Goal: Transaction & Acquisition: Book appointment/travel/reservation

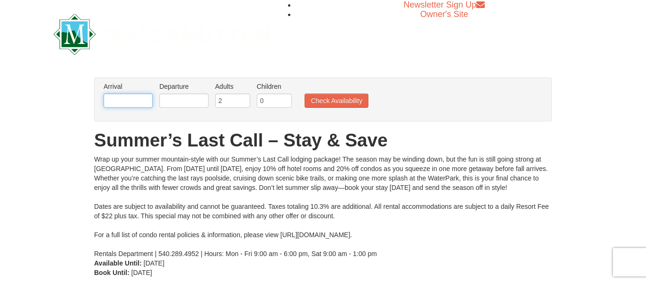
click at [115, 101] on input "text" at bounding box center [128, 101] width 49 height 14
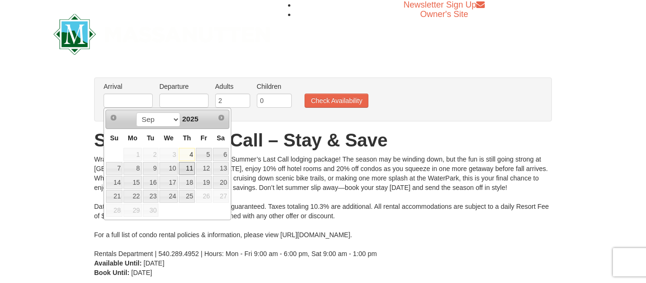
click at [191, 168] on link "11" at bounding box center [187, 168] width 16 height 13
type input "[DATE]"
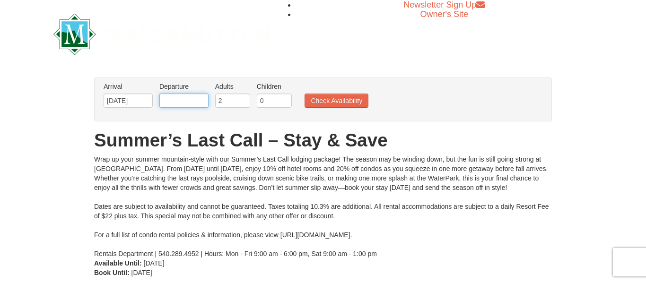
click at [189, 102] on input "text" at bounding box center [183, 101] width 49 height 14
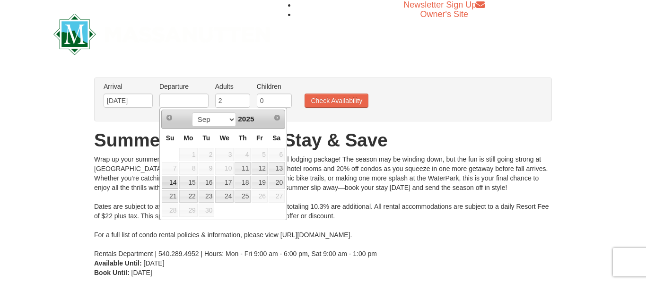
click at [171, 188] on link "14" at bounding box center [170, 182] width 17 height 13
type input "[DATE]"
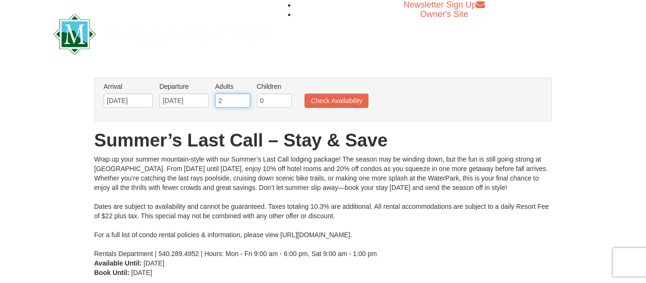
type input "3"
click at [245, 99] on input "3" at bounding box center [232, 101] width 35 height 14
click at [286, 99] on input "1" at bounding box center [274, 101] width 35 height 14
type input "2"
click at [286, 99] on input "2" at bounding box center [274, 101] width 35 height 14
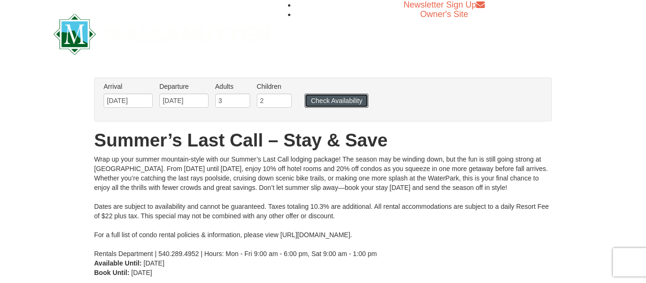
click at [325, 104] on button "Check Availability" at bounding box center [336, 101] width 64 height 14
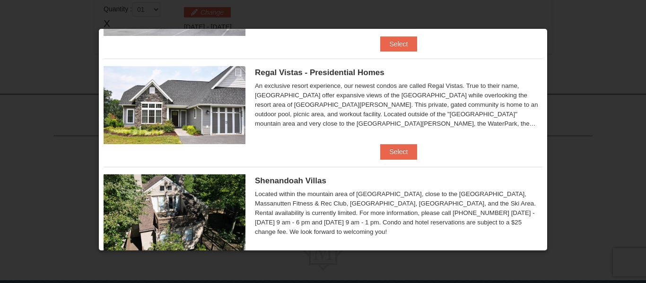
scroll to position [89, 0]
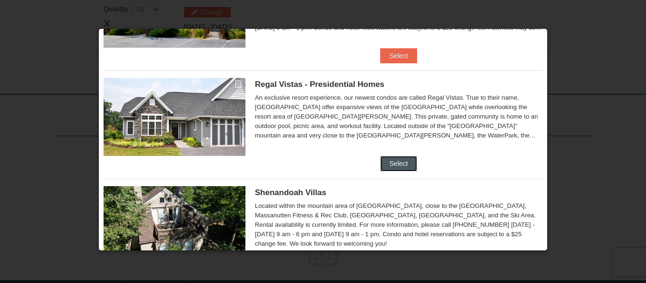
click at [397, 165] on button "Select" at bounding box center [398, 163] width 37 height 15
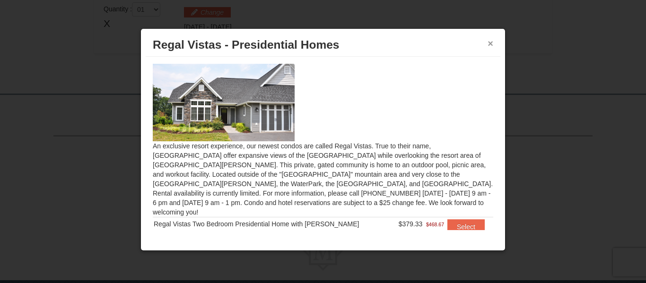
click at [490, 44] on button "×" at bounding box center [490, 43] width 6 height 9
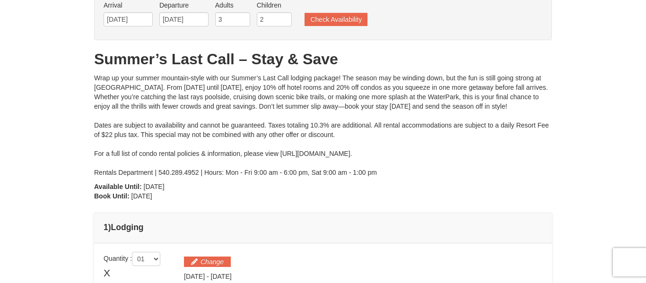
scroll to position [60, 0]
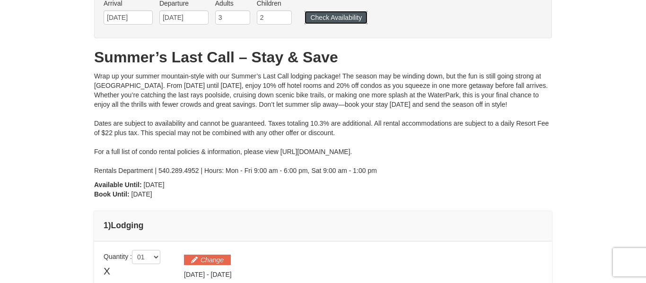
click at [343, 16] on button "Check Availability" at bounding box center [335, 17] width 63 height 13
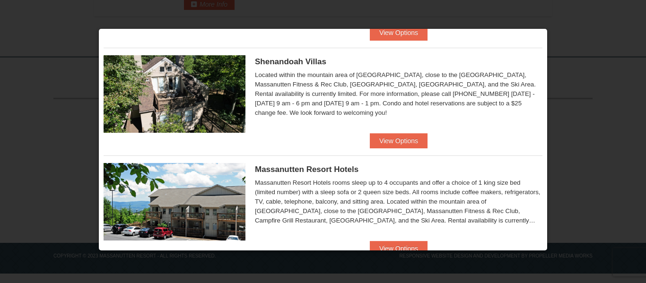
scroll to position [223, 0]
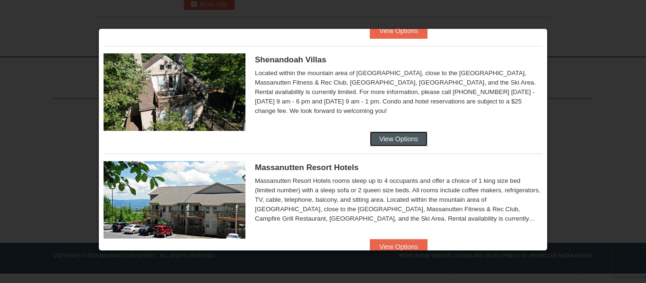
click at [400, 139] on button "View Options" at bounding box center [399, 138] width 58 height 15
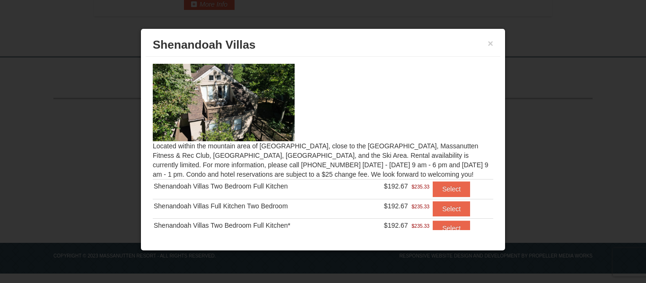
scroll to position [24, 0]
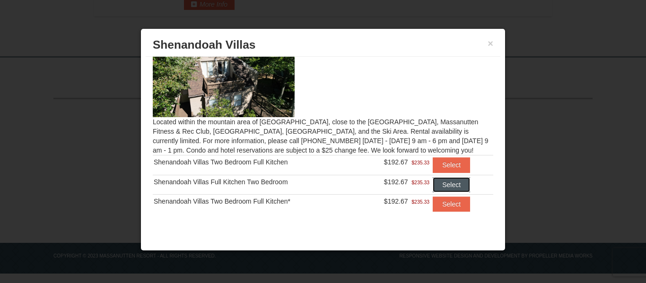
click at [459, 185] on button "Select" at bounding box center [451, 184] width 37 height 15
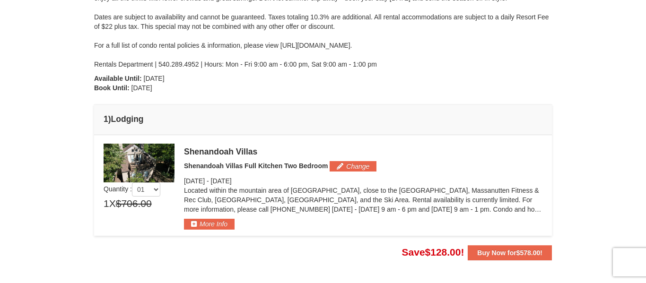
scroll to position [167, 0]
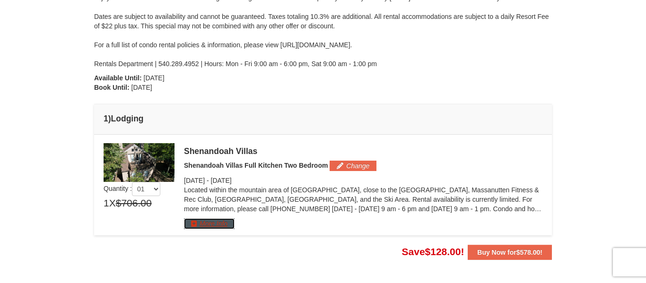
click at [214, 221] on button "More Info" at bounding box center [209, 223] width 51 height 10
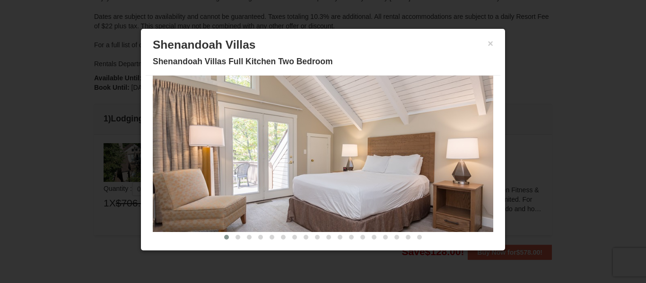
scroll to position [64, 0]
click at [236, 238] on span at bounding box center [237, 237] width 5 height 5
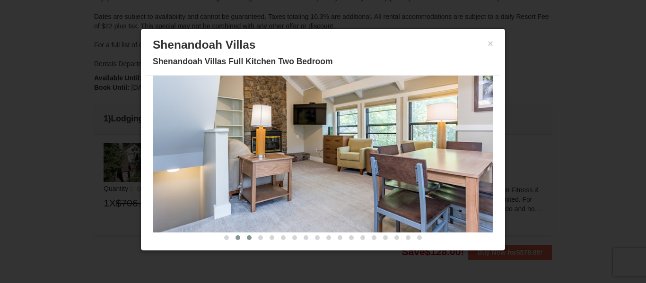
click at [248, 238] on span at bounding box center [249, 237] width 5 height 5
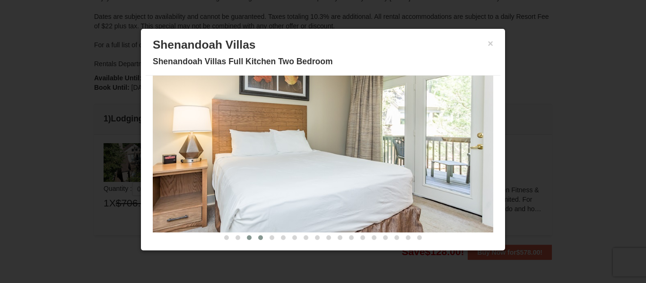
click at [261, 239] on span at bounding box center [260, 237] width 5 height 5
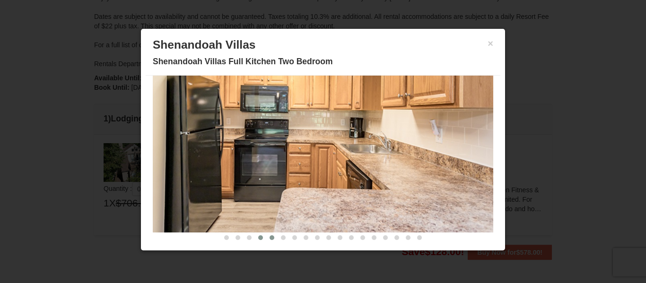
click at [270, 239] on span at bounding box center [271, 237] width 5 height 5
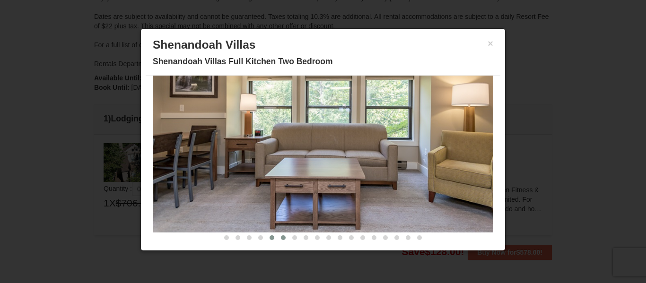
click at [285, 238] on span at bounding box center [283, 237] width 5 height 5
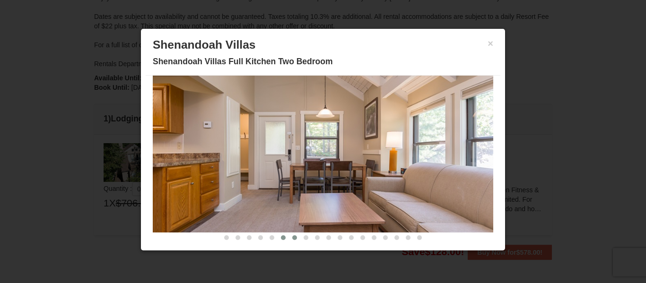
click at [291, 238] on button at bounding box center [294, 237] width 11 height 9
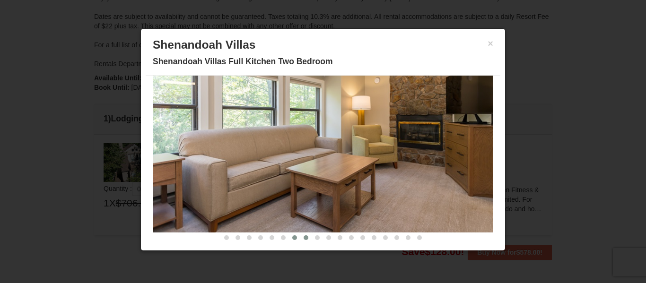
click at [306, 238] on span at bounding box center [306, 237] width 5 height 5
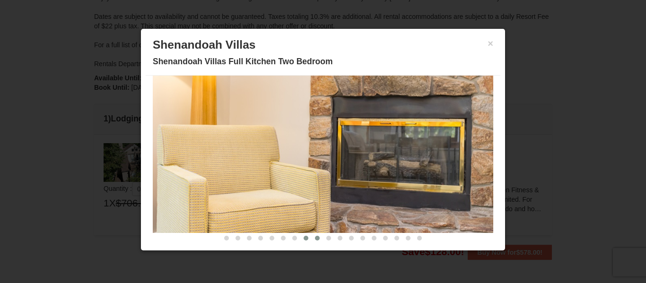
click at [316, 239] on span at bounding box center [317, 238] width 5 height 5
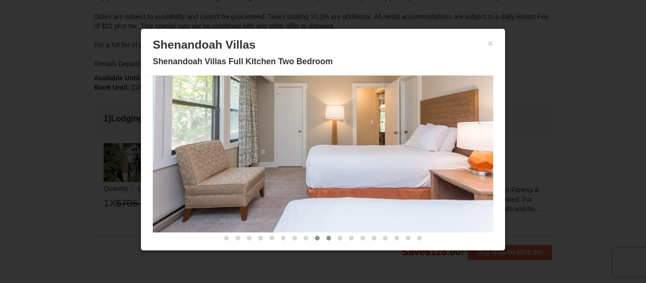
click at [327, 239] on span at bounding box center [328, 238] width 5 height 5
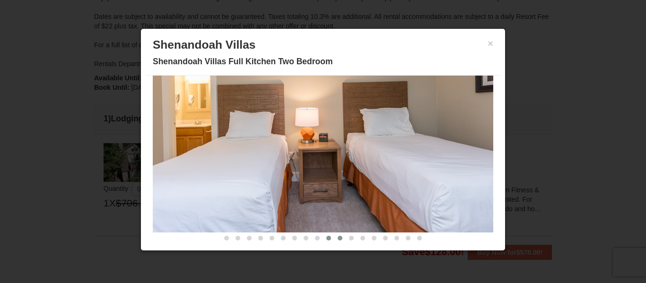
click at [339, 240] on span at bounding box center [340, 238] width 5 height 5
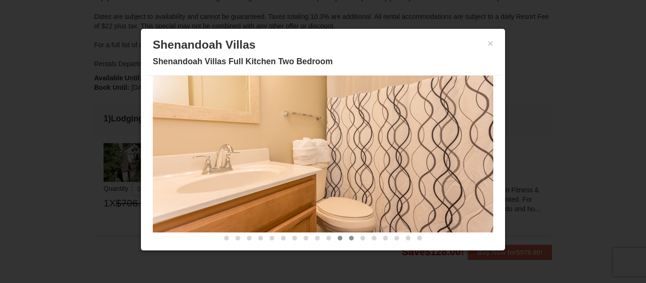
click at [351, 240] on span at bounding box center [351, 238] width 5 height 5
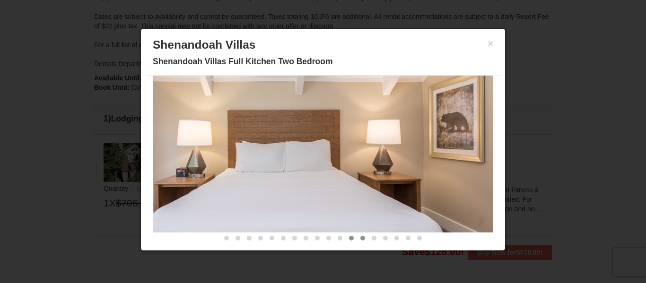
click at [359, 241] on button at bounding box center [362, 238] width 11 height 9
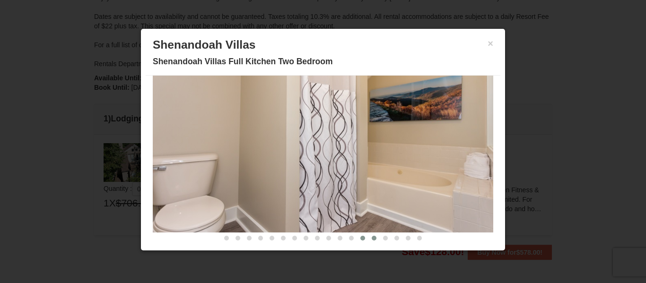
click at [374, 242] on button at bounding box center [373, 238] width 11 height 9
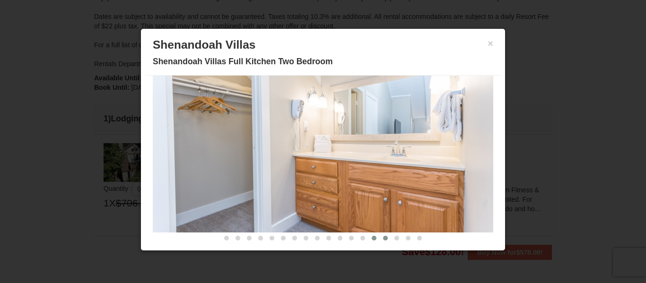
click at [383, 242] on button at bounding box center [385, 238] width 11 height 9
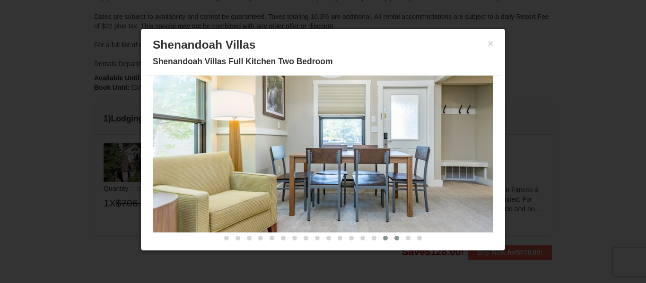
click at [395, 241] on button at bounding box center [396, 238] width 11 height 9
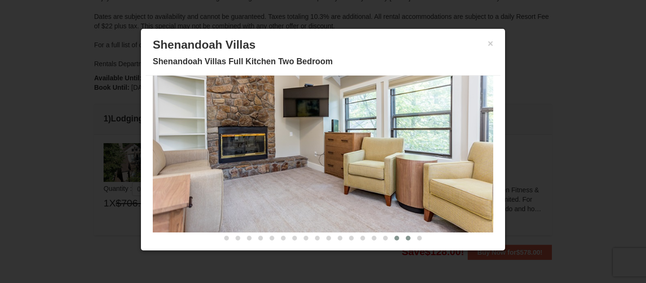
click at [409, 240] on button at bounding box center [407, 238] width 11 height 9
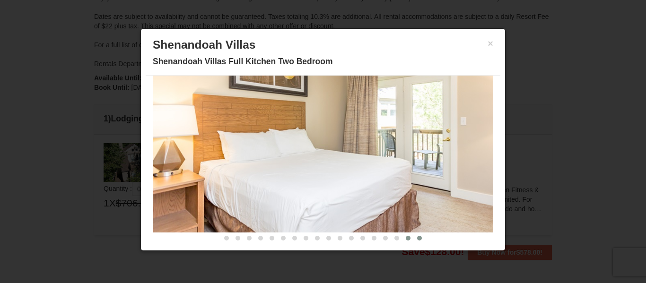
click at [418, 241] on button at bounding box center [419, 238] width 11 height 9
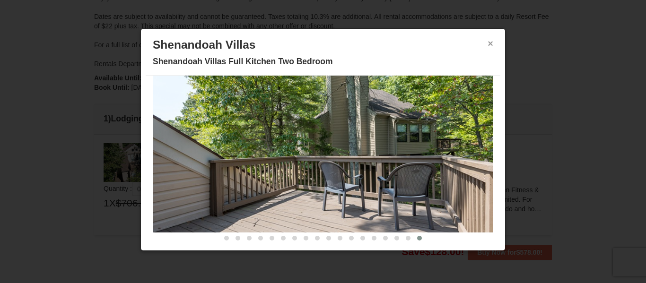
click at [491, 43] on button "×" at bounding box center [490, 43] width 6 height 9
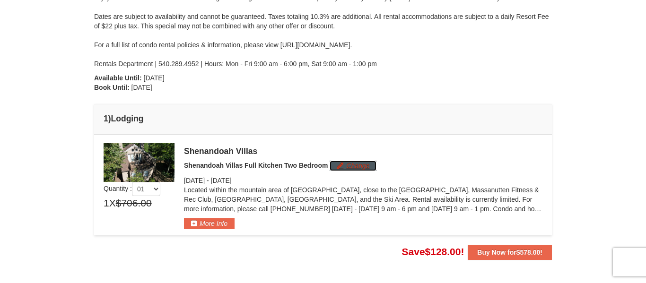
click at [357, 169] on button "Change" at bounding box center [353, 166] width 47 height 10
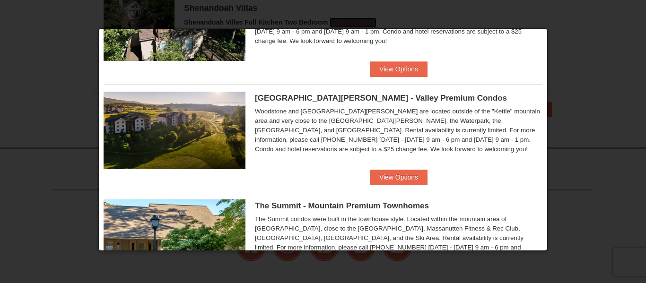
scroll to position [404, 0]
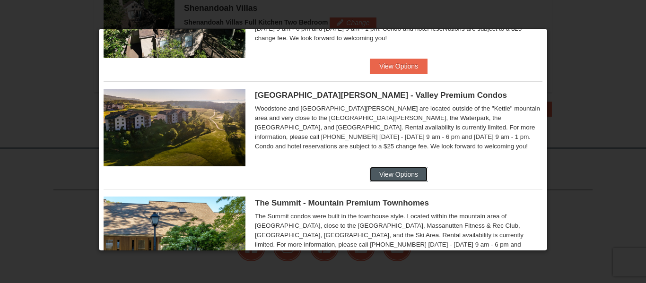
click at [397, 176] on button "View Options" at bounding box center [399, 174] width 58 height 15
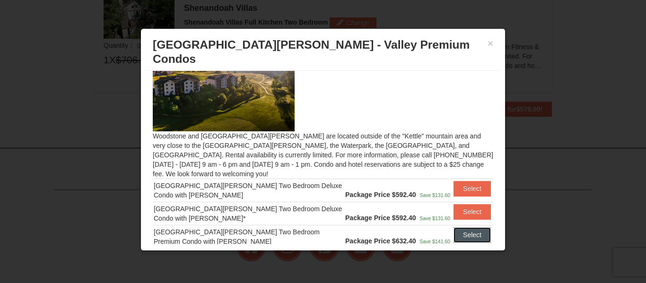
click at [472, 227] on button "Select" at bounding box center [471, 234] width 37 height 15
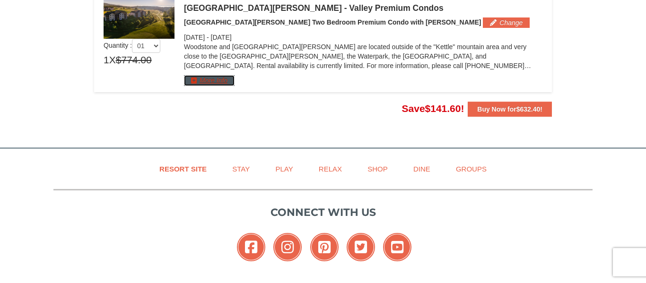
click at [197, 81] on button "More Info" at bounding box center [209, 80] width 51 height 10
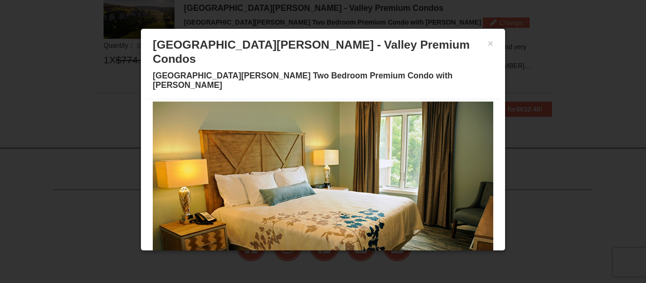
scroll to position [64, 0]
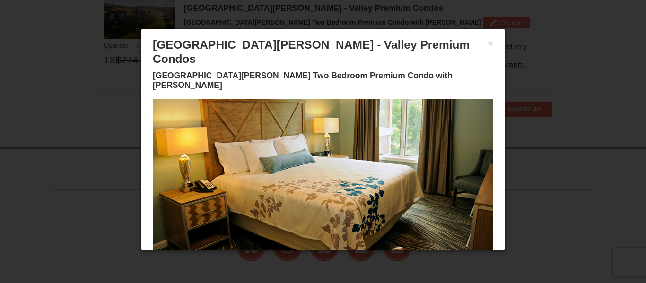
click at [260, 256] on button at bounding box center [260, 260] width 11 height 9
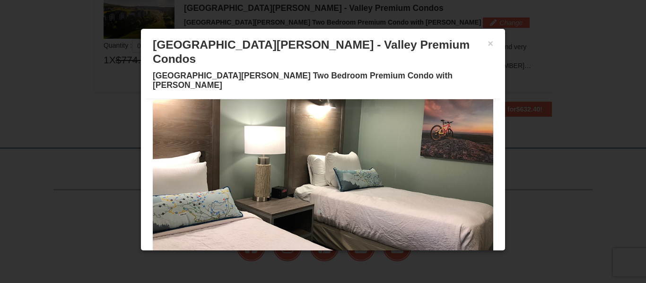
click at [272, 256] on button at bounding box center [271, 260] width 11 height 9
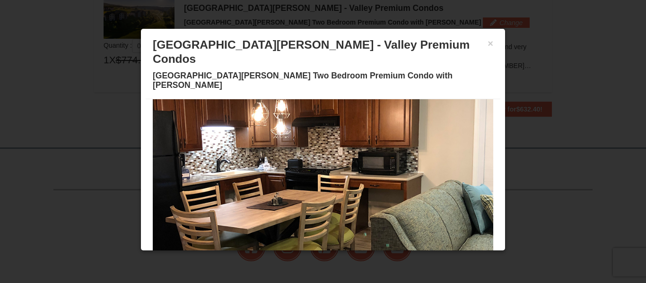
click at [283, 259] on span at bounding box center [283, 261] width 5 height 5
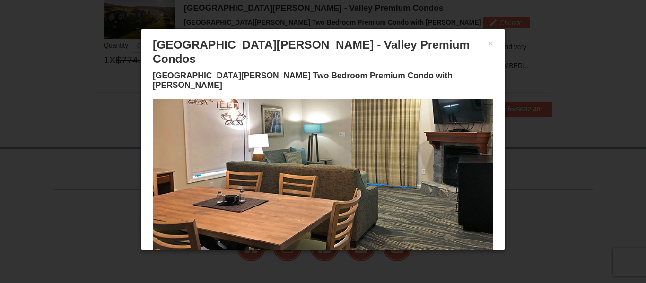
click at [294, 259] on span at bounding box center [294, 261] width 5 height 5
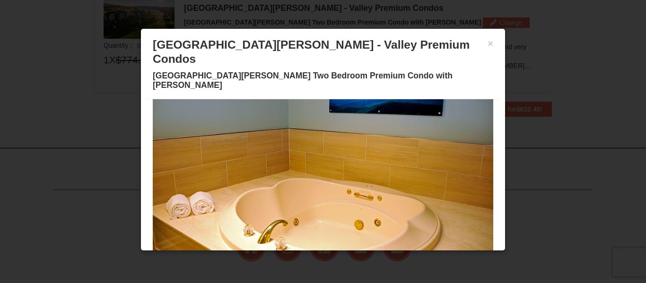
click at [305, 259] on span at bounding box center [306, 261] width 5 height 5
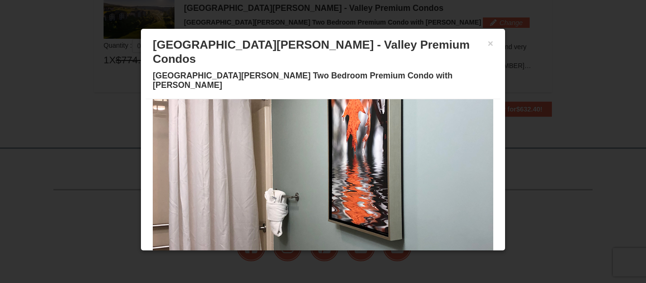
click at [316, 259] on span at bounding box center [317, 261] width 5 height 5
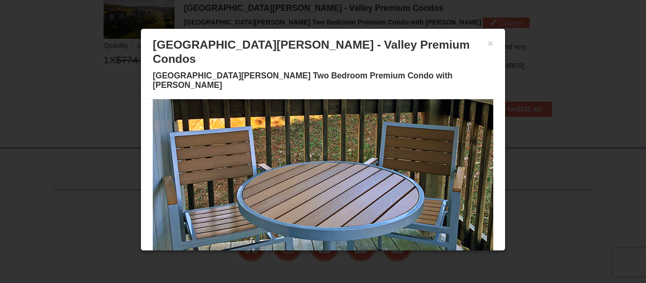
click at [329, 259] on span at bounding box center [328, 261] width 5 height 5
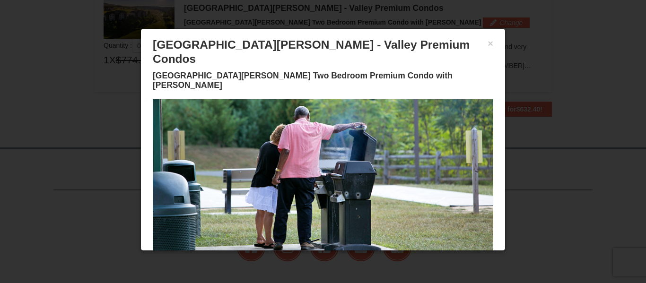
click at [339, 259] on span at bounding box center [340, 261] width 5 height 5
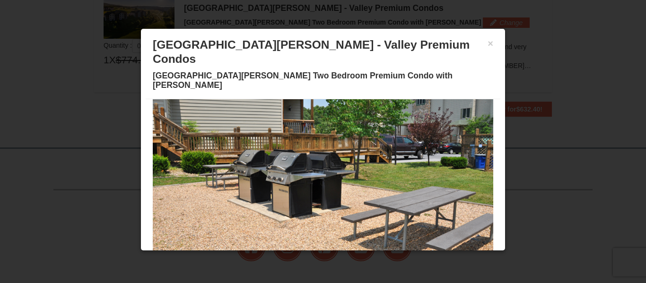
click at [347, 256] on button at bounding box center [351, 260] width 11 height 9
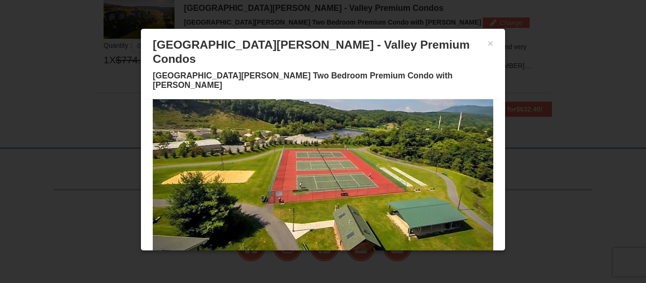
click at [359, 256] on button at bounding box center [362, 260] width 11 height 9
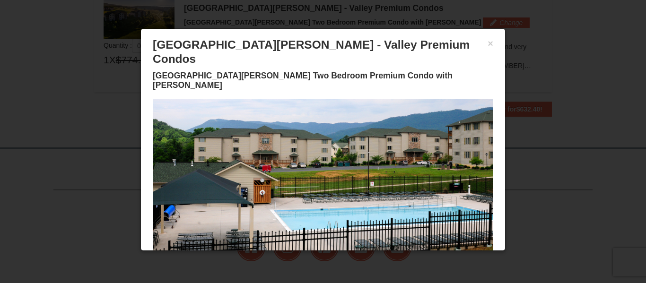
click at [373, 256] on button at bounding box center [373, 260] width 11 height 9
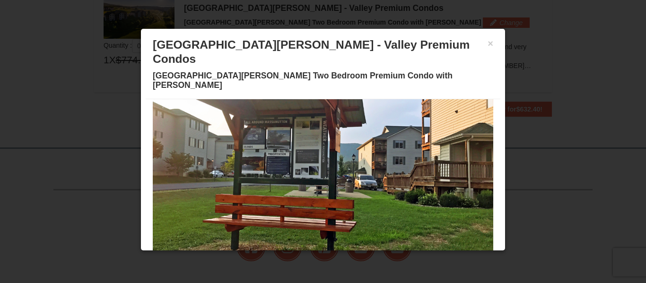
click at [384, 256] on button at bounding box center [385, 260] width 11 height 9
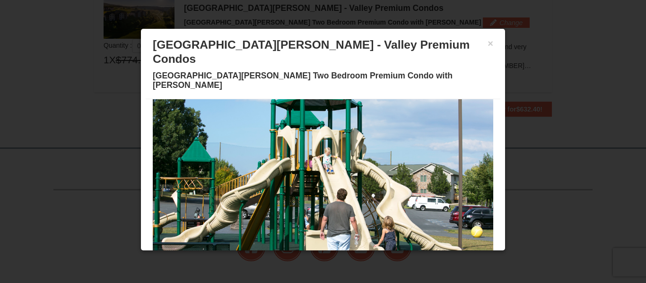
click at [394, 256] on button at bounding box center [396, 260] width 11 height 9
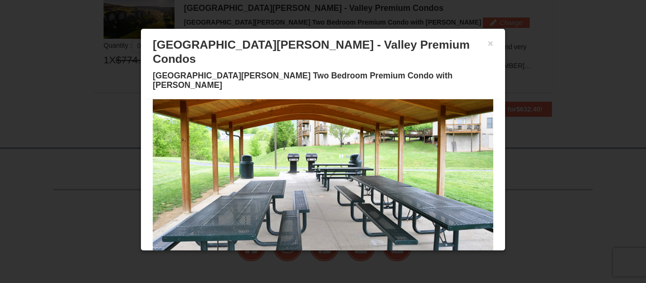
click at [248, 259] on span at bounding box center [249, 261] width 5 height 5
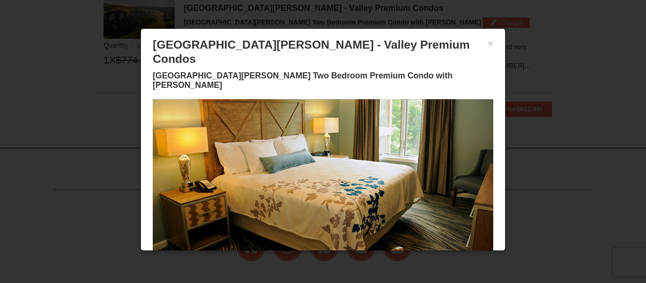
click at [259, 259] on span at bounding box center [260, 261] width 5 height 5
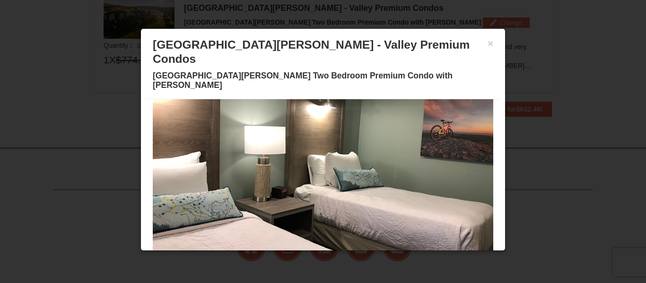
click at [268, 256] on button at bounding box center [271, 260] width 11 height 9
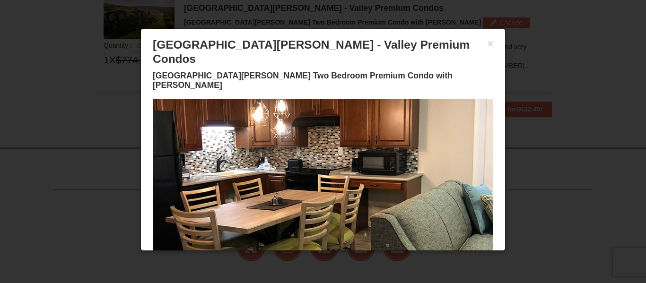
click at [246, 256] on button at bounding box center [248, 260] width 11 height 9
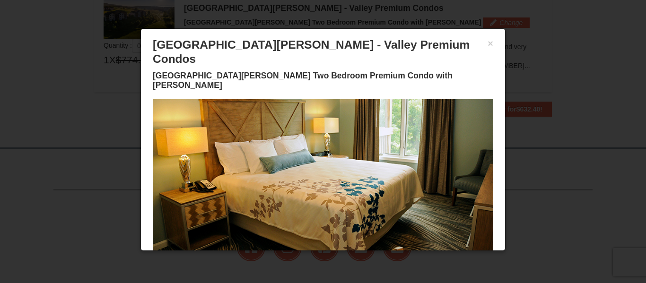
click at [260, 256] on button at bounding box center [260, 260] width 11 height 9
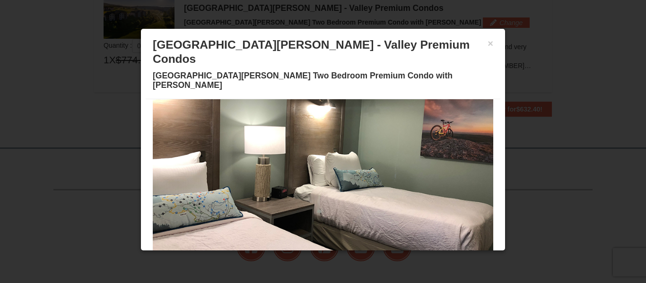
click at [274, 256] on button at bounding box center [271, 260] width 11 height 9
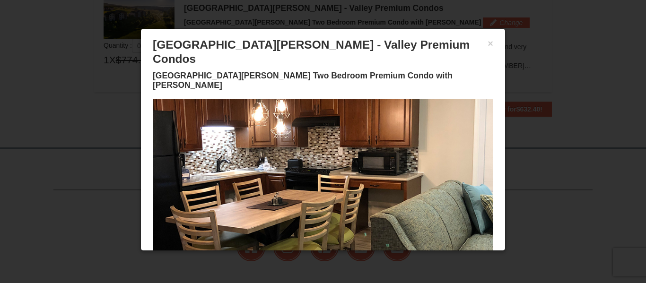
click at [282, 256] on button at bounding box center [283, 260] width 11 height 9
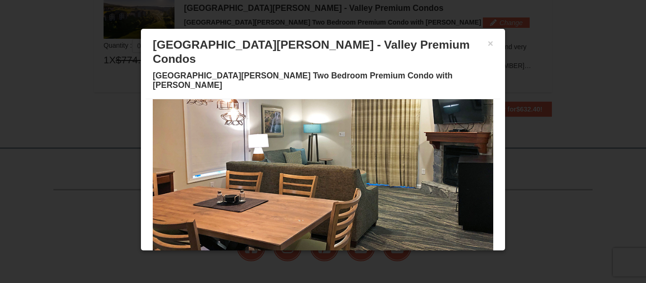
click at [292, 256] on button at bounding box center [294, 260] width 11 height 9
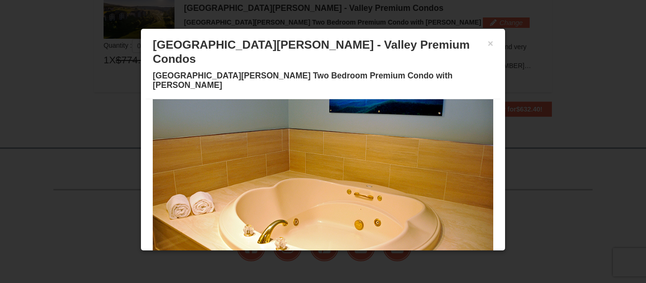
click at [303, 256] on button at bounding box center [305, 260] width 11 height 9
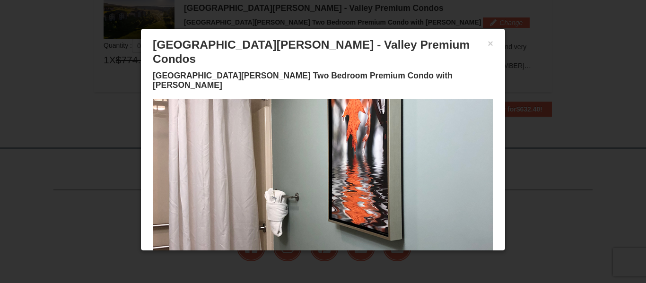
click at [318, 256] on button at bounding box center [317, 260] width 11 height 9
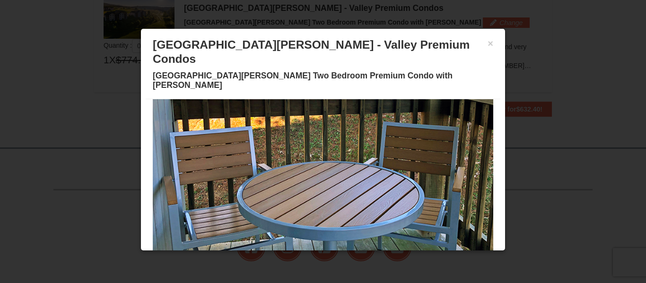
click at [324, 256] on button at bounding box center [328, 260] width 11 height 9
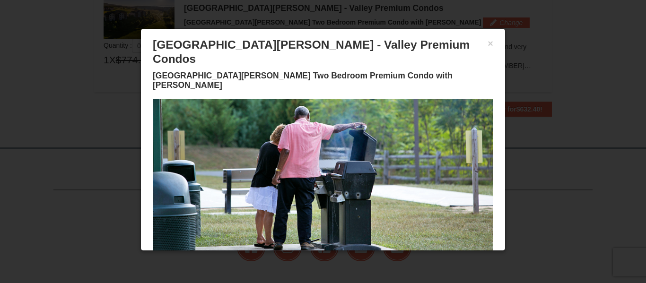
click at [342, 256] on button at bounding box center [339, 260] width 11 height 9
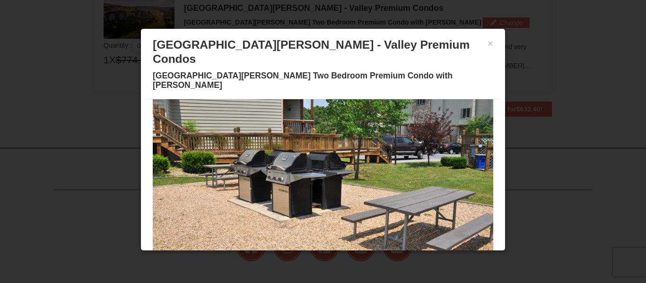
click at [352, 259] on span at bounding box center [351, 261] width 5 height 5
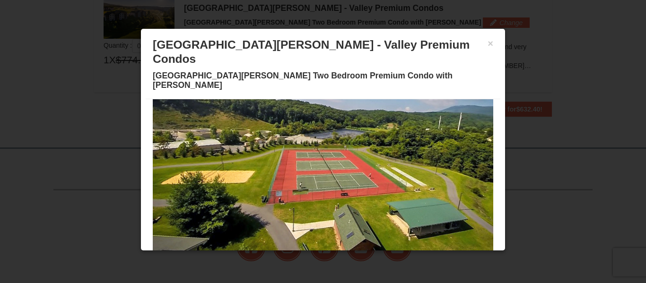
click at [357, 256] on button at bounding box center [362, 260] width 11 height 9
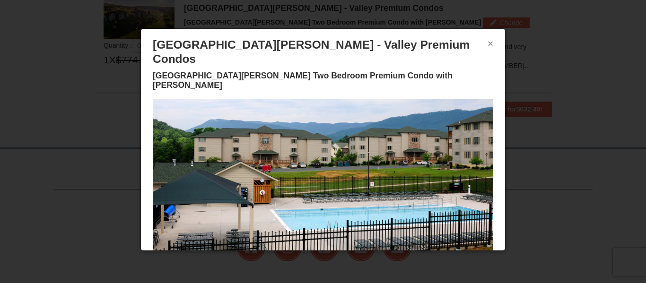
click at [491, 46] on button "×" at bounding box center [490, 43] width 6 height 9
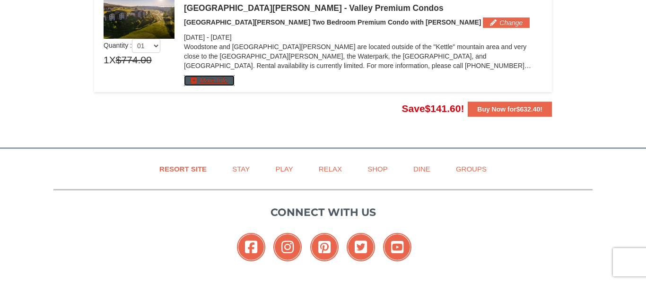
click at [211, 81] on button "More Info" at bounding box center [209, 80] width 51 height 10
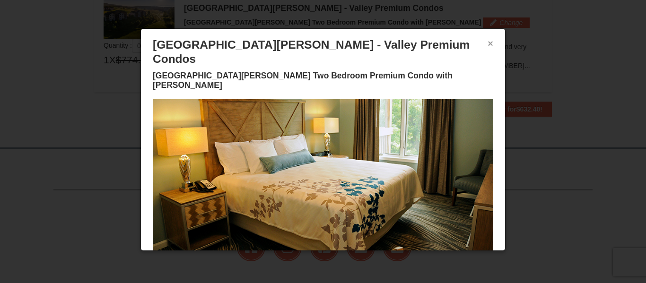
click at [490, 44] on button "×" at bounding box center [490, 43] width 6 height 9
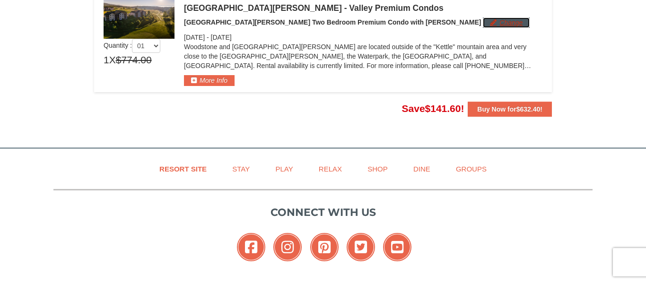
click at [483, 18] on button "Change" at bounding box center [506, 22] width 47 height 10
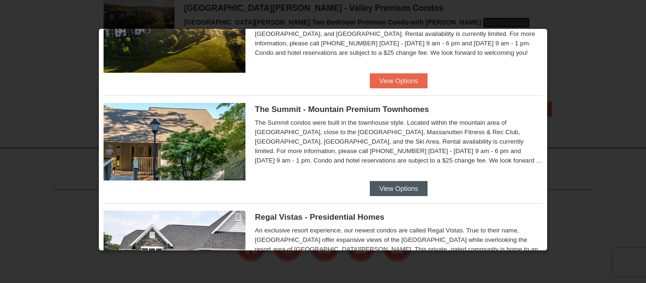
scroll to position [495, 0]
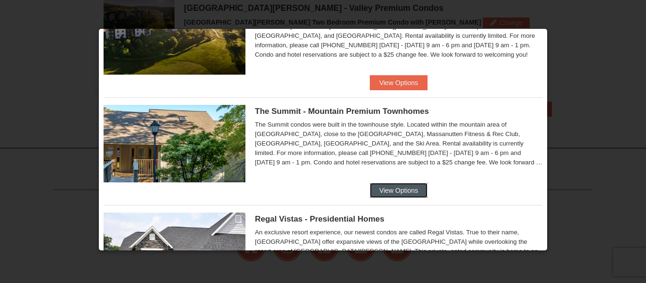
click at [395, 191] on button "View Options" at bounding box center [399, 190] width 58 height 15
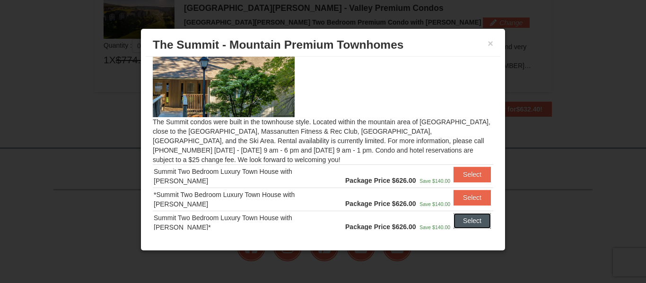
click at [470, 223] on button "Select" at bounding box center [471, 220] width 37 height 15
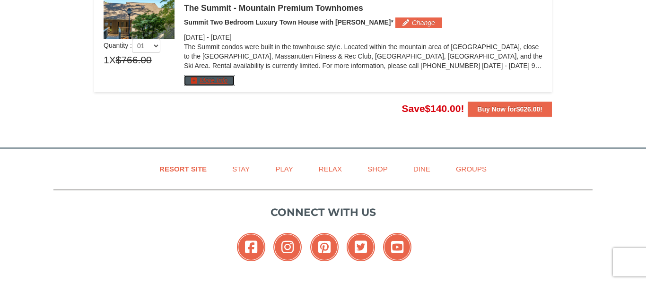
click at [193, 81] on button "More Info" at bounding box center [209, 80] width 51 height 10
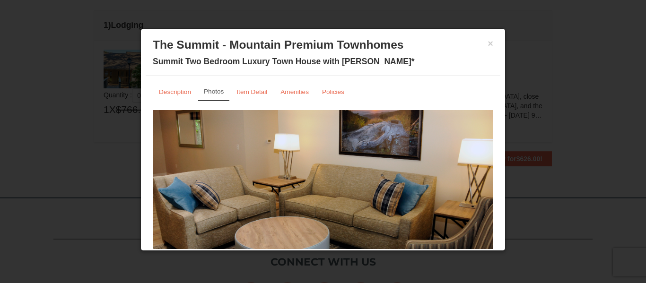
scroll to position [64, 0]
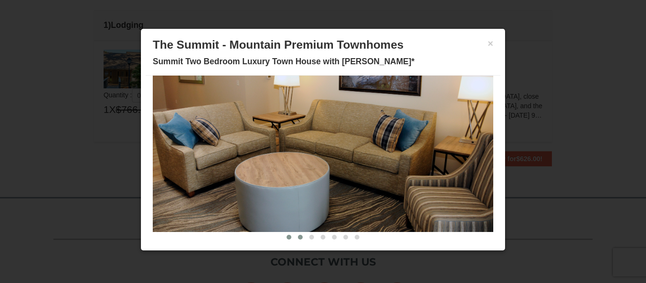
click at [299, 242] on button at bounding box center [300, 237] width 11 height 9
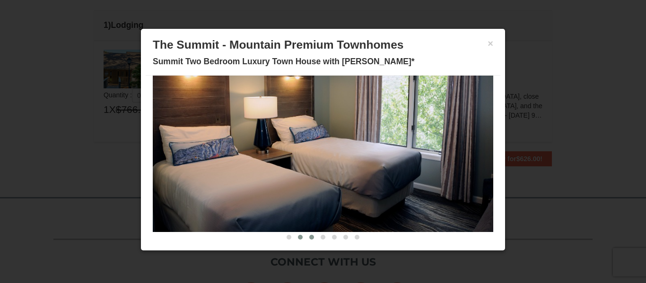
click at [312, 240] on button at bounding box center [311, 237] width 11 height 9
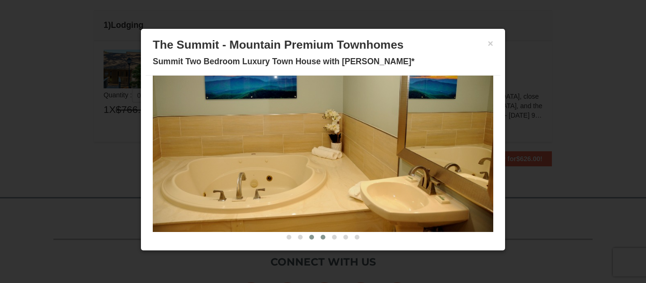
click at [322, 240] on button at bounding box center [322, 237] width 11 height 9
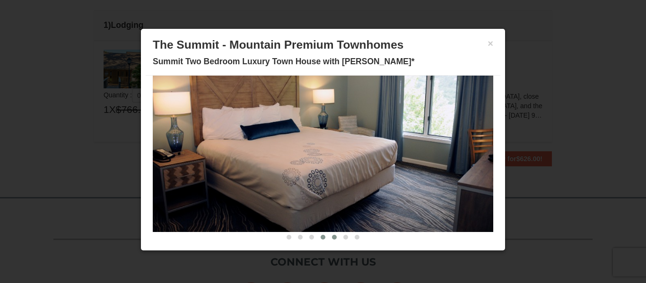
click at [333, 238] on span at bounding box center [334, 237] width 5 height 5
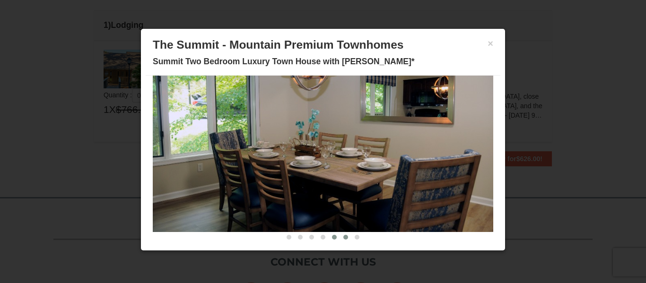
click at [346, 238] on span at bounding box center [345, 237] width 5 height 5
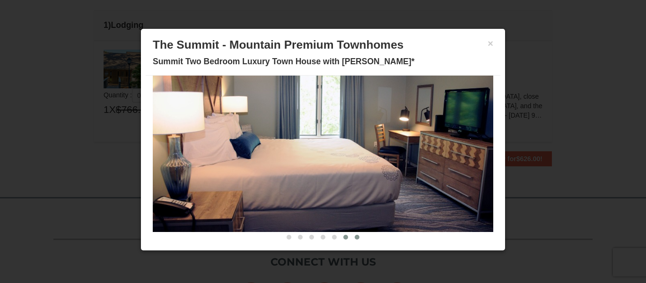
click at [357, 240] on button at bounding box center [356, 237] width 11 height 9
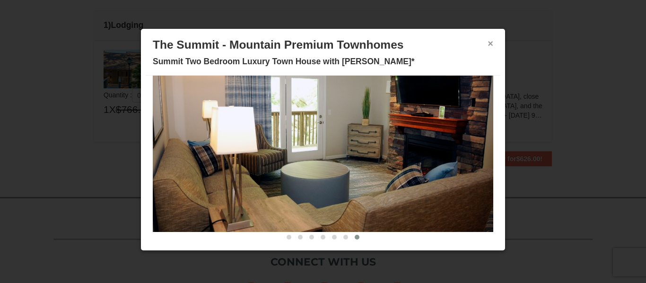
click at [488, 46] on button "×" at bounding box center [490, 43] width 6 height 9
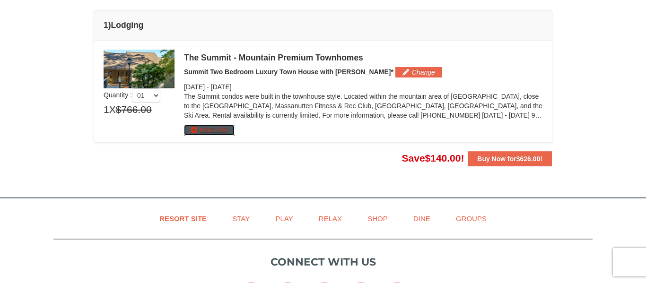
click at [212, 131] on button "More Info" at bounding box center [209, 130] width 51 height 10
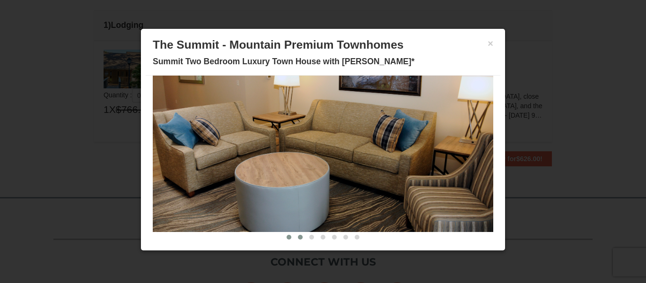
click at [299, 241] on button at bounding box center [300, 237] width 11 height 9
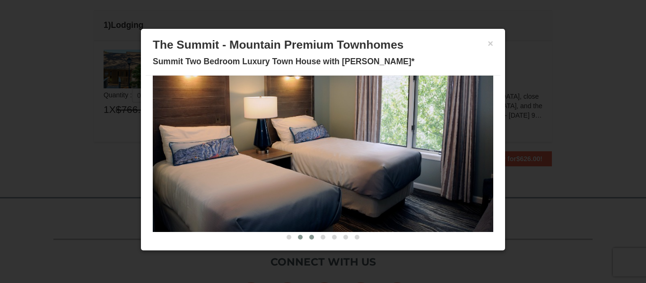
click at [312, 239] on span at bounding box center [311, 237] width 5 height 5
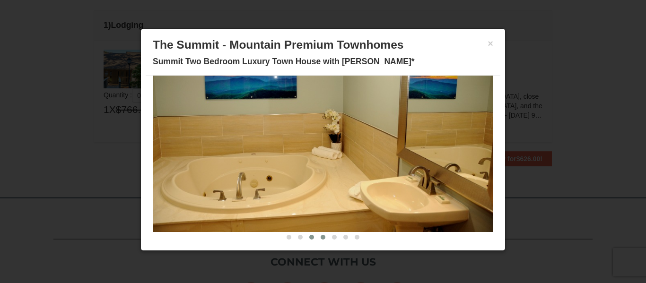
click at [327, 239] on button at bounding box center [322, 237] width 11 height 9
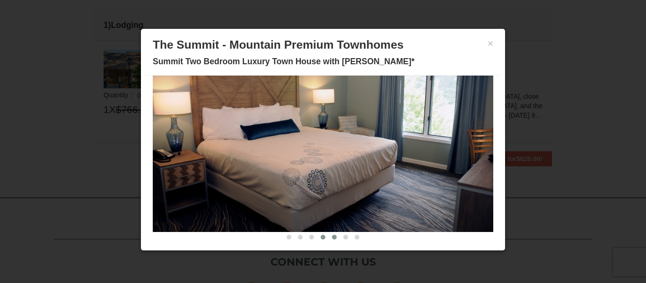
click at [333, 240] on button at bounding box center [334, 237] width 11 height 9
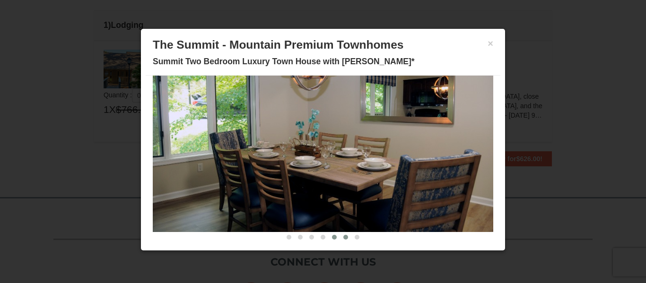
click at [343, 239] on button at bounding box center [345, 237] width 11 height 9
